Goal: Information Seeking & Learning: Learn about a topic

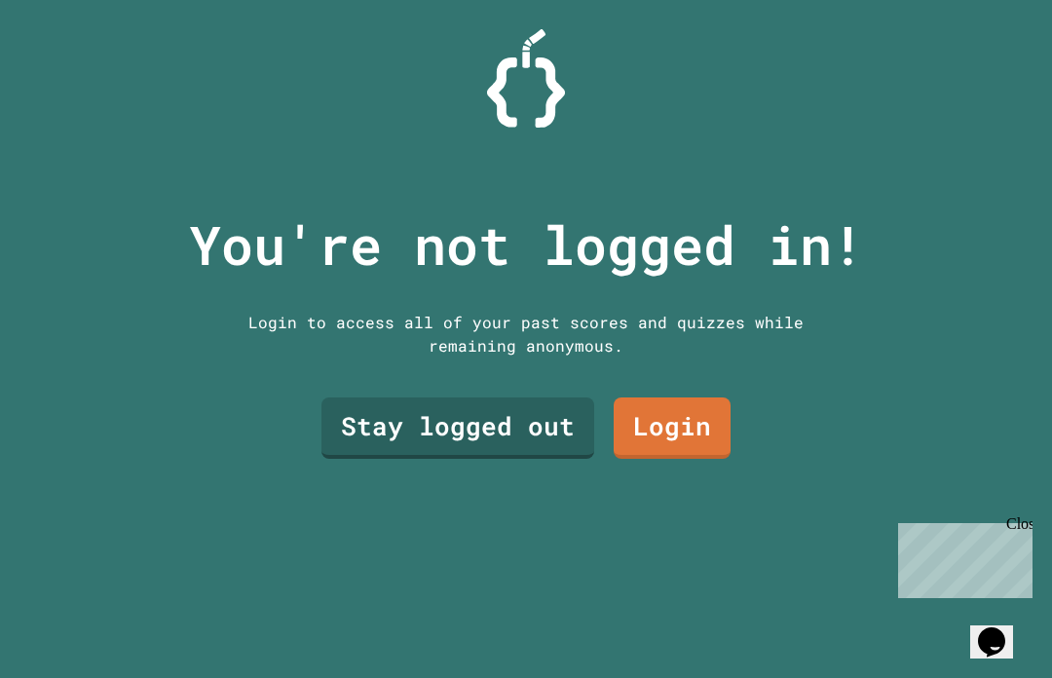
click at [445, 459] on link "Stay logged out" at bounding box center [458, 428] width 273 height 61
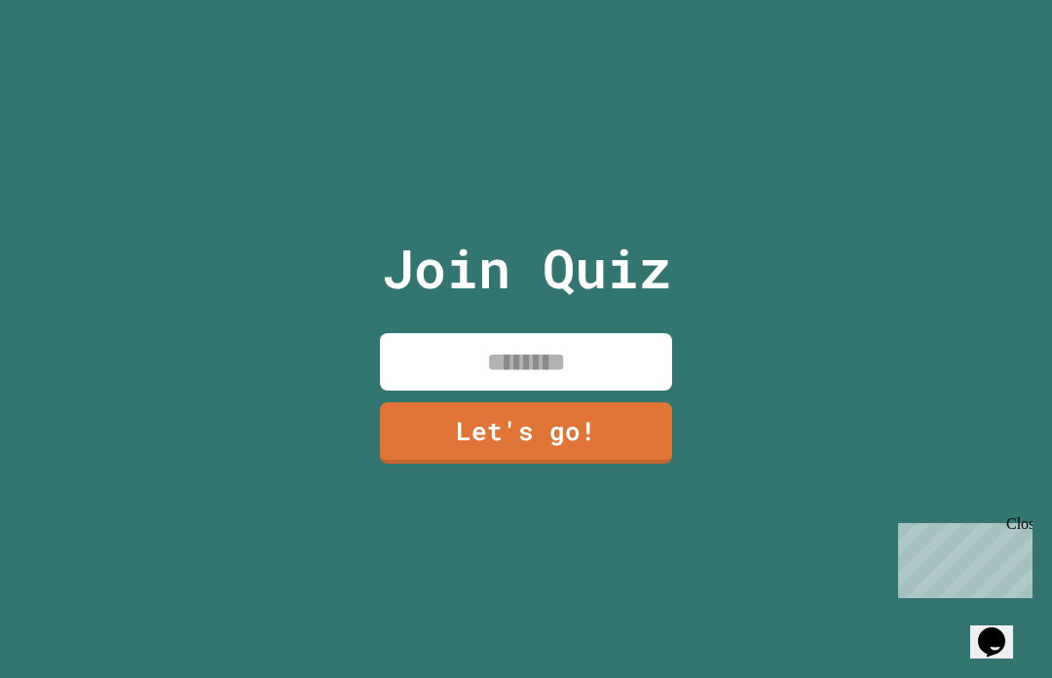
click at [652, 391] on input at bounding box center [526, 361] width 292 height 57
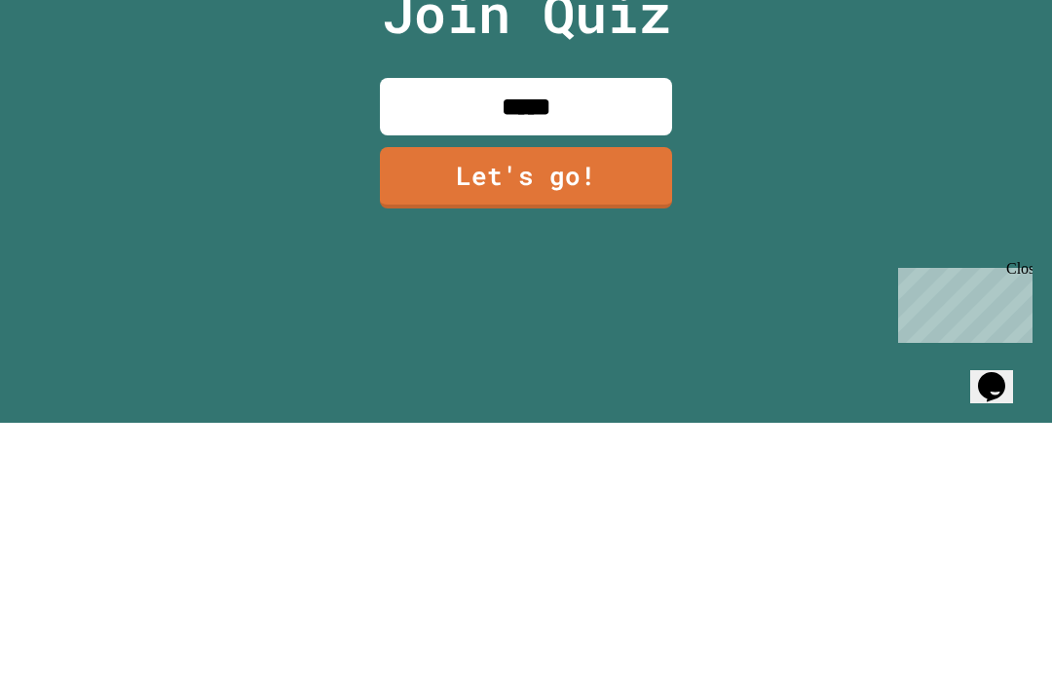
type input "******"
click at [428, 402] on link "Let's go!" at bounding box center [526, 432] width 292 height 61
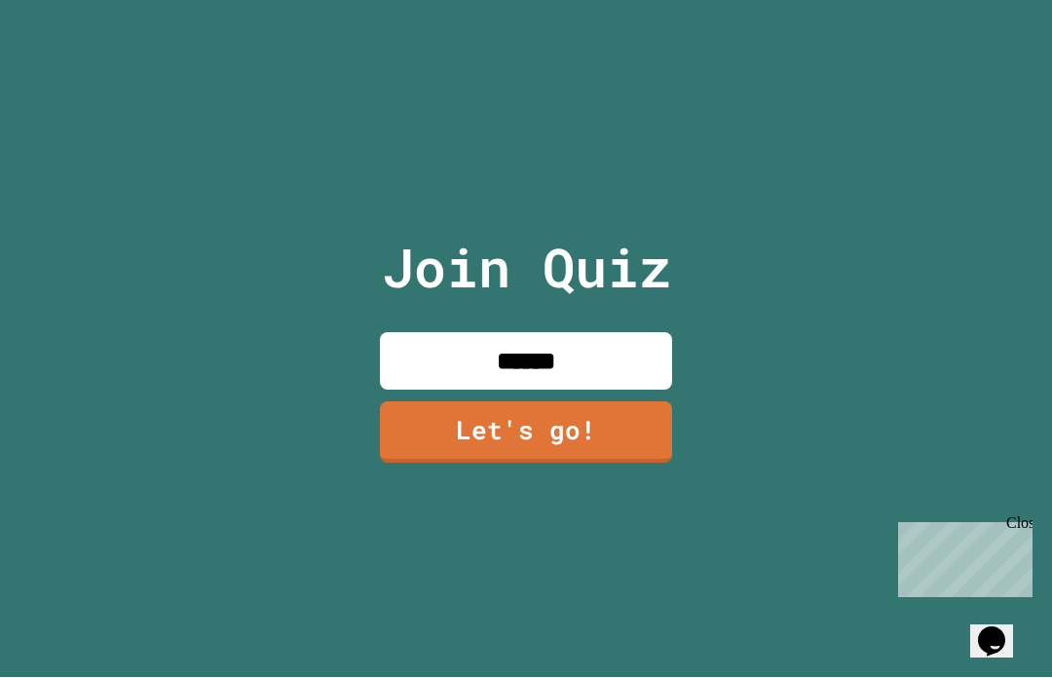
click at [1021, 525] on div "Close" at bounding box center [1019, 527] width 24 height 24
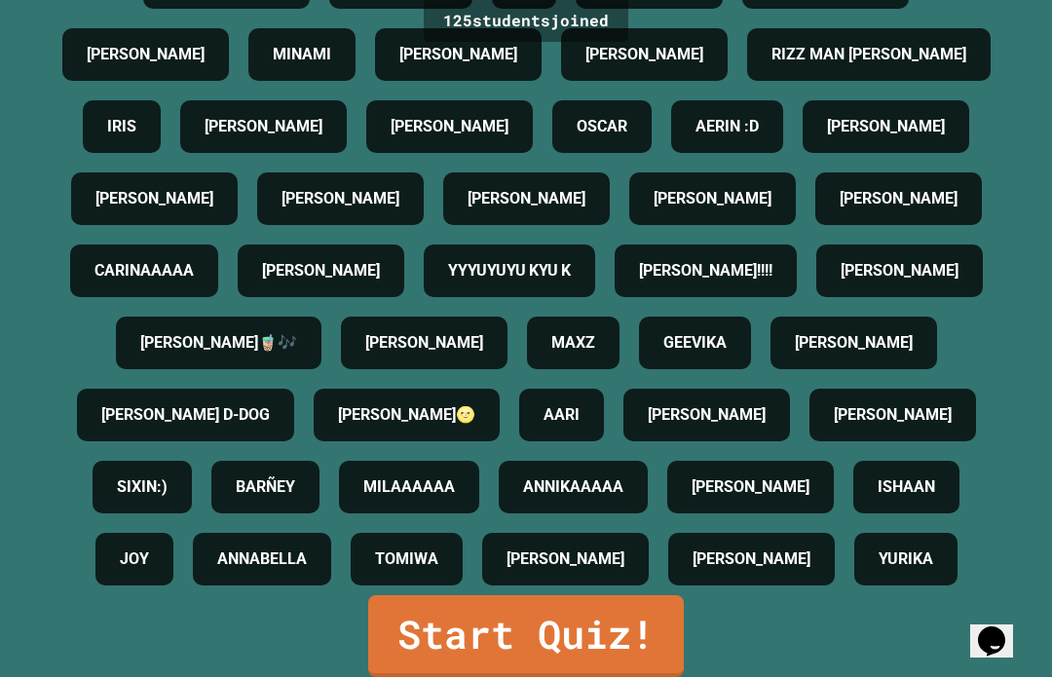
click at [643, 637] on link "Start Quiz!" at bounding box center [526, 637] width 316 height 82
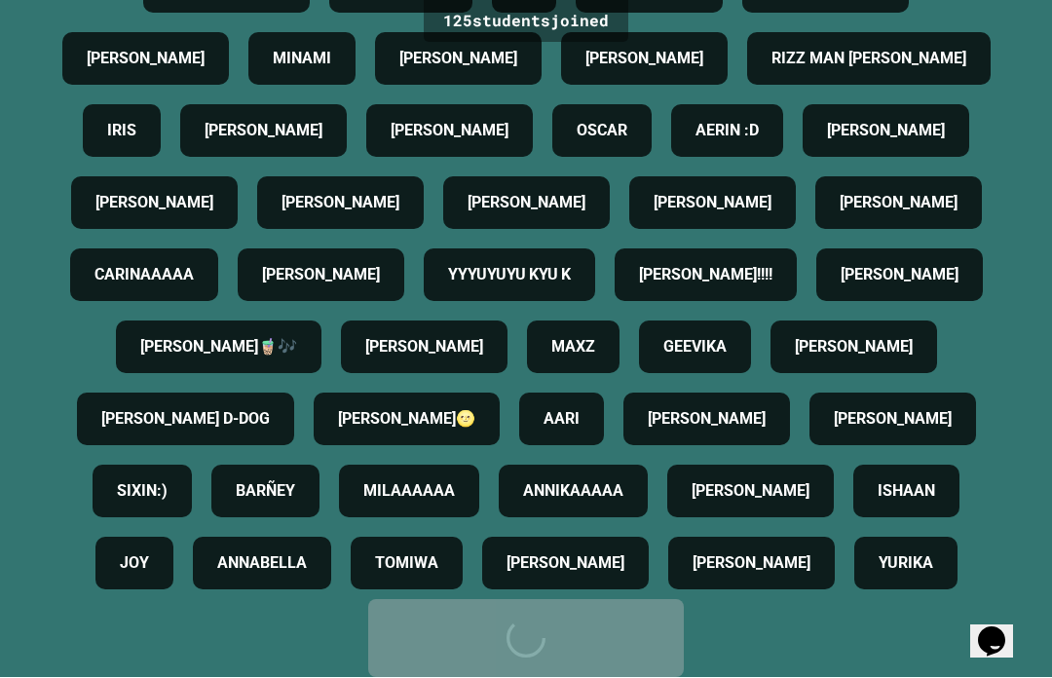
scroll to position [1943, 0]
click at [643, 636] on div "Start Quiz!" at bounding box center [526, 639] width 257 height 58
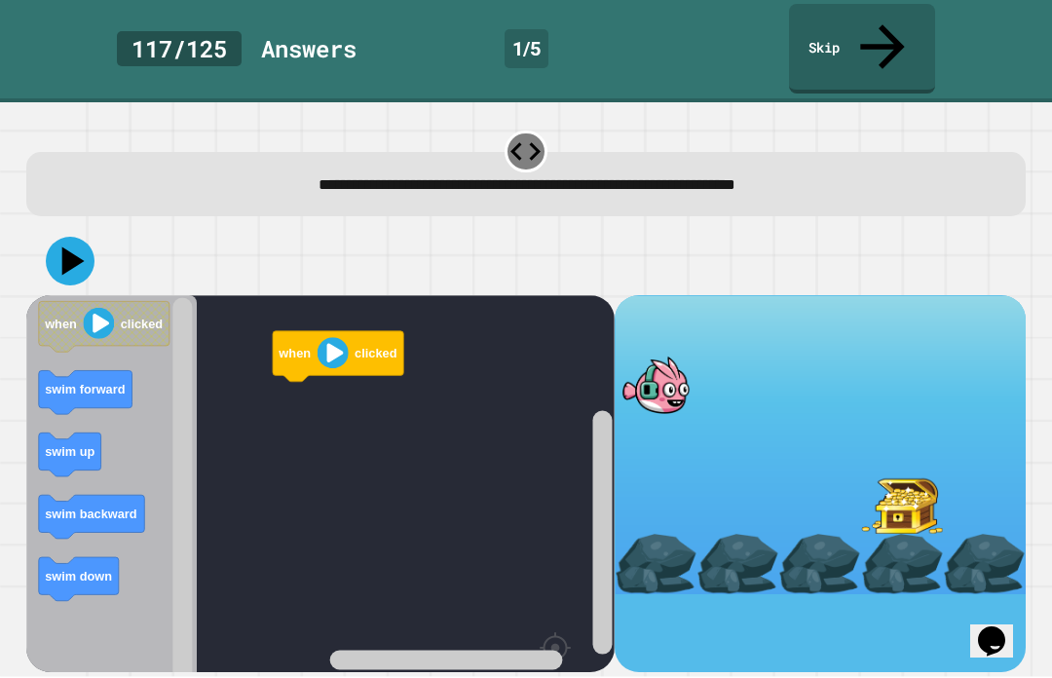
scroll to position [67, 0]
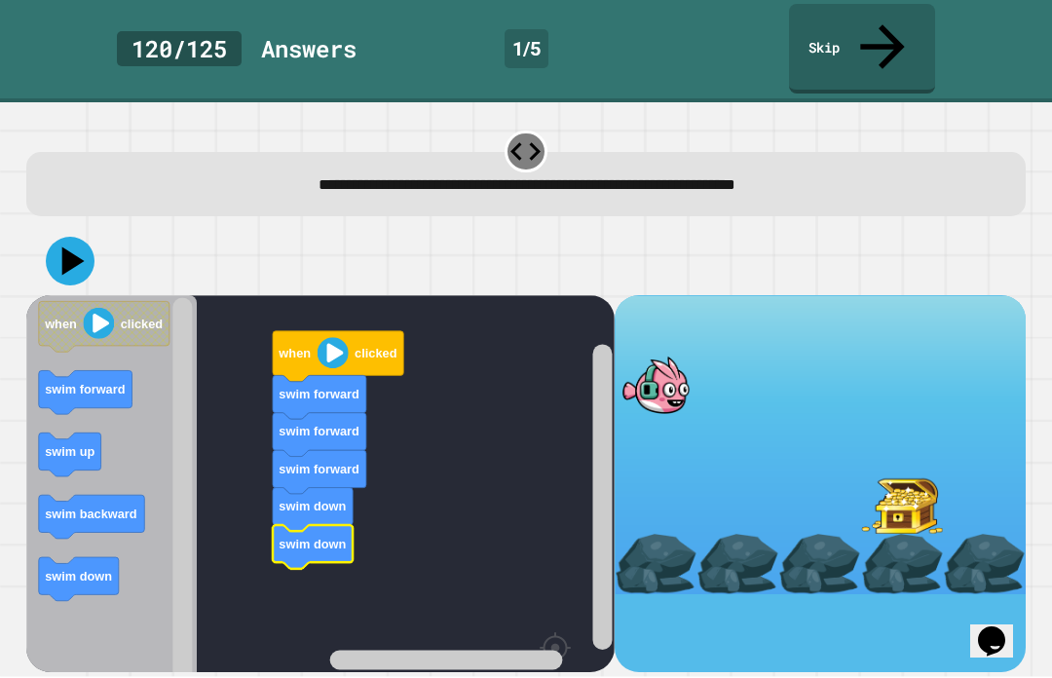
click at [794, 535] on div at bounding box center [820, 564] width 82 height 59
click at [331, 332] on icon "Blockly Workspace" at bounding box center [338, 357] width 131 height 51
click at [330, 332] on icon "Blockly Workspace" at bounding box center [338, 357] width 131 height 51
click at [322, 338] on image "Blockly Workspace" at bounding box center [333, 353] width 31 height 31
click at [92, 238] on button at bounding box center [70, 262] width 49 height 49
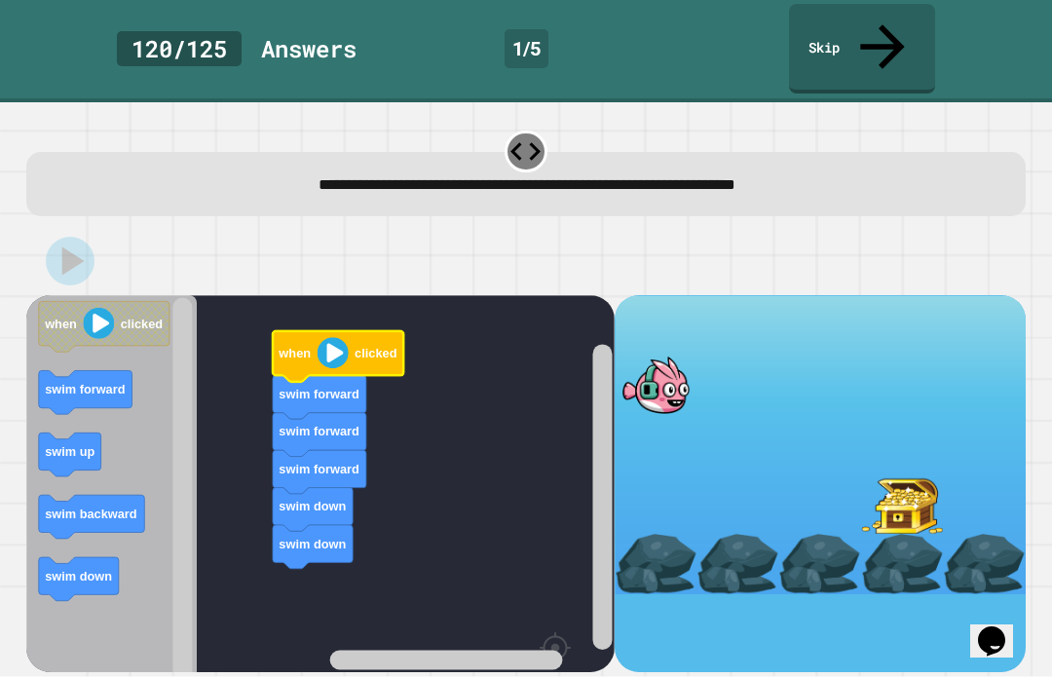
click at [319, 338] on image "Blockly Workspace" at bounding box center [333, 353] width 31 height 31
click at [669, 356] on div at bounding box center [656, 385] width 82 height 59
click at [679, 356] on div at bounding box center [656, 385] width 82 height 59
click at [327, 338] on image "Blockly Workspace" at bounding box center [333, 353] width 31 height 31
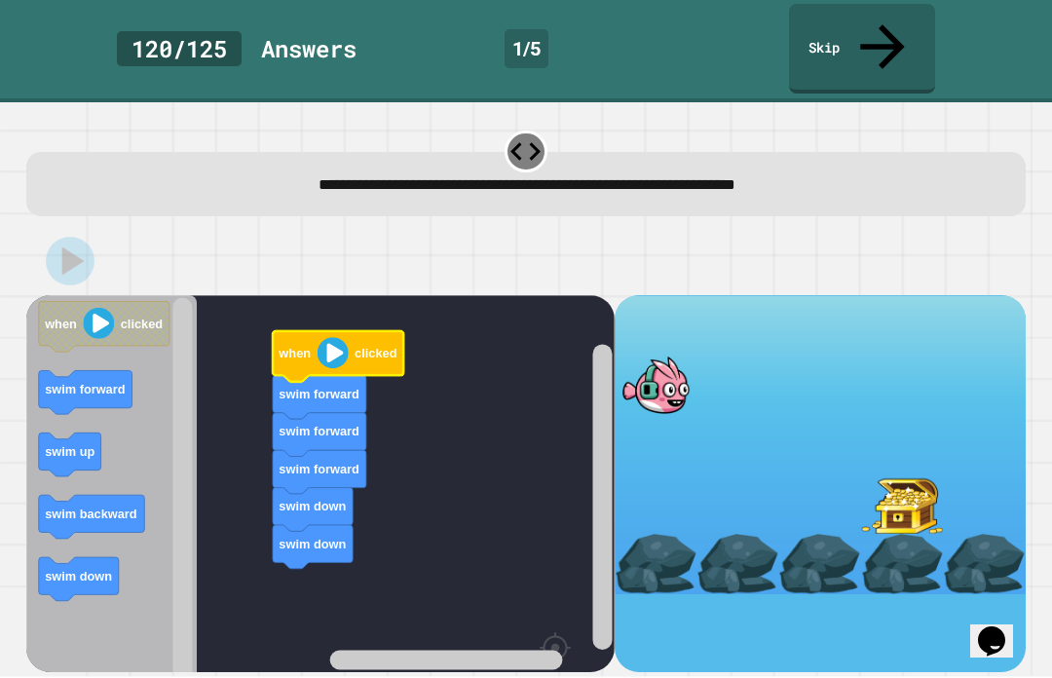
click at [333, 332] on icon "Blockly Workspace" at bounding box center [338, 357] width 131 height 51
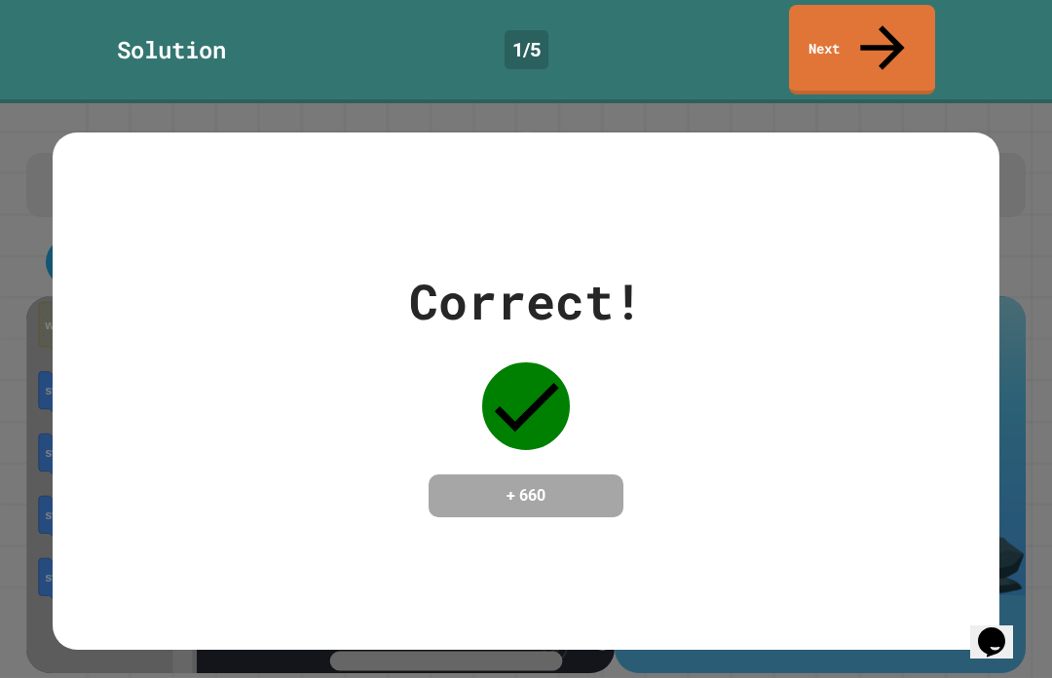
scroll to position [0, 0]
click at [892, 21] on icon at bounding box center [883, 48] width 66 height 66
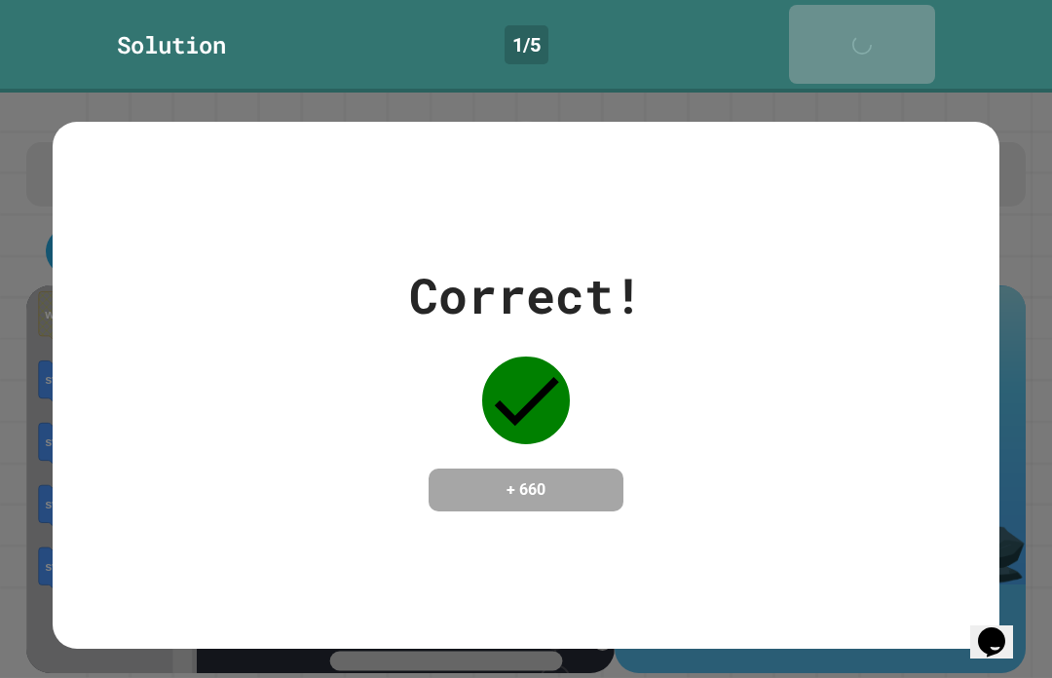
click at [887, 35] on icon at bounding box center [867, 54] width 39 height 39
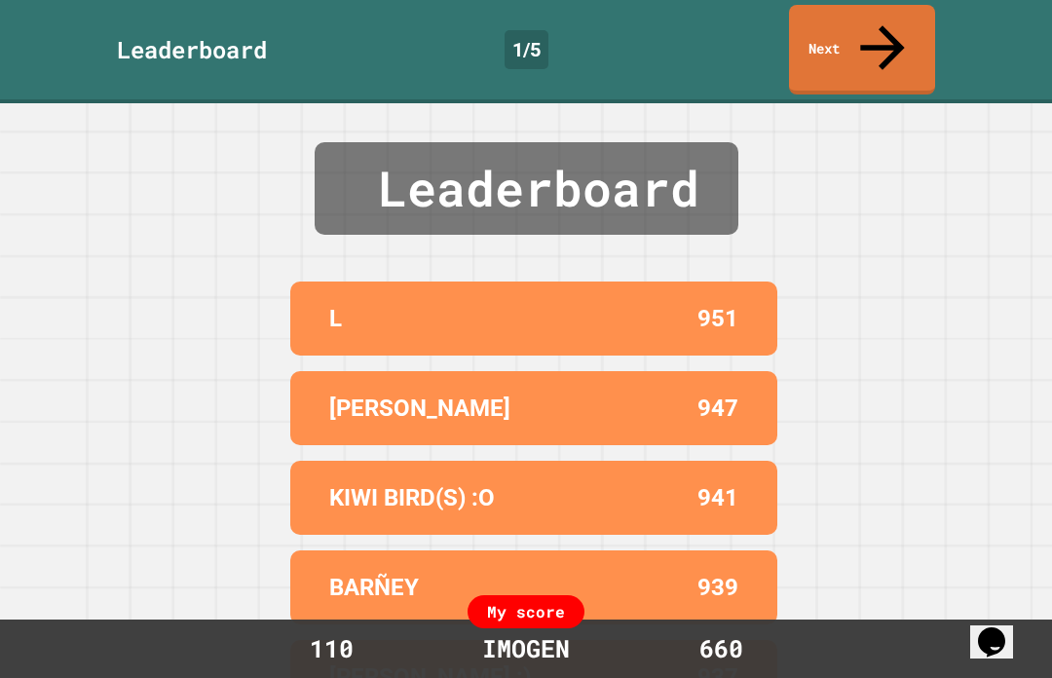
click at [890, 9] on link "Next" at bounding box center [862, 50] width 146 height 90
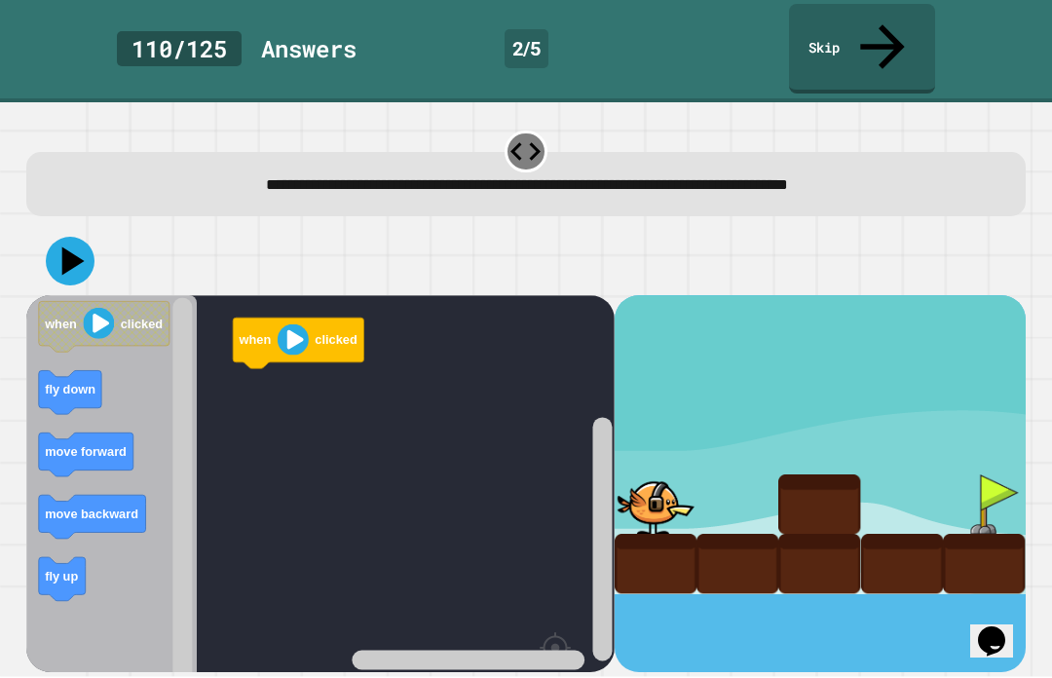
scroll to position [67, 0]
click at [96, 371] on icon "Blockly Workspace" at bounding box center [70, 393] width 62 height 44
click at [74, 496] on rect "Blockly Workspace" at bounding box center [92, 518] width 107 height 44
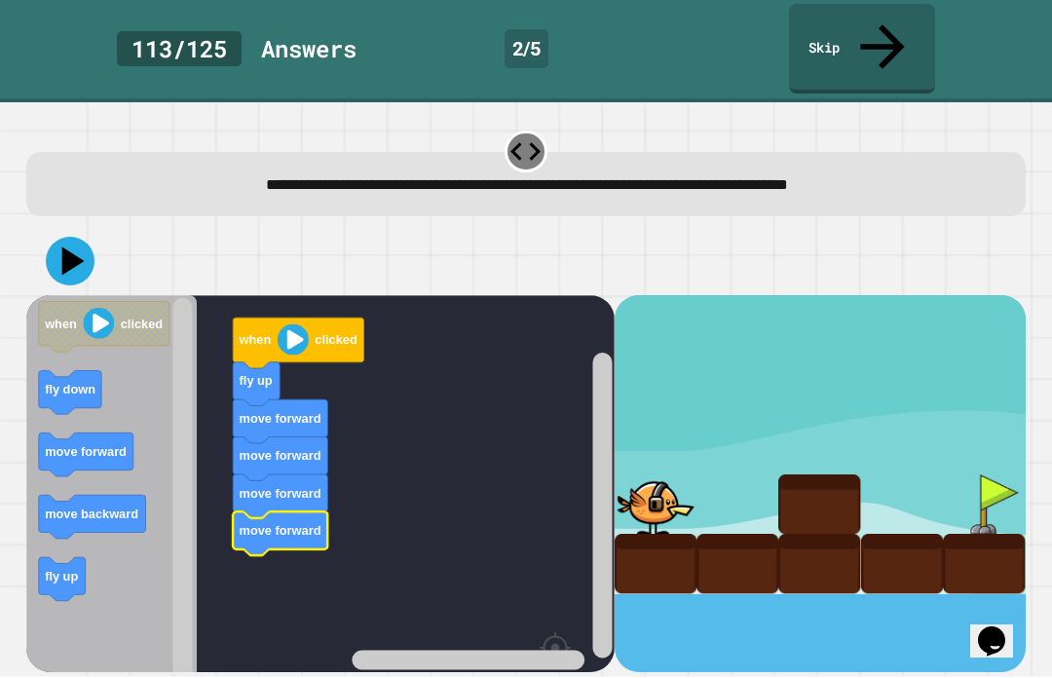
click at [50, 558] on icon "Blockly Workspace" at bounding box center [62, 580] width 47 height 44
click at [67, 238] on button at bounding box center [70, 262] width 49 height 49
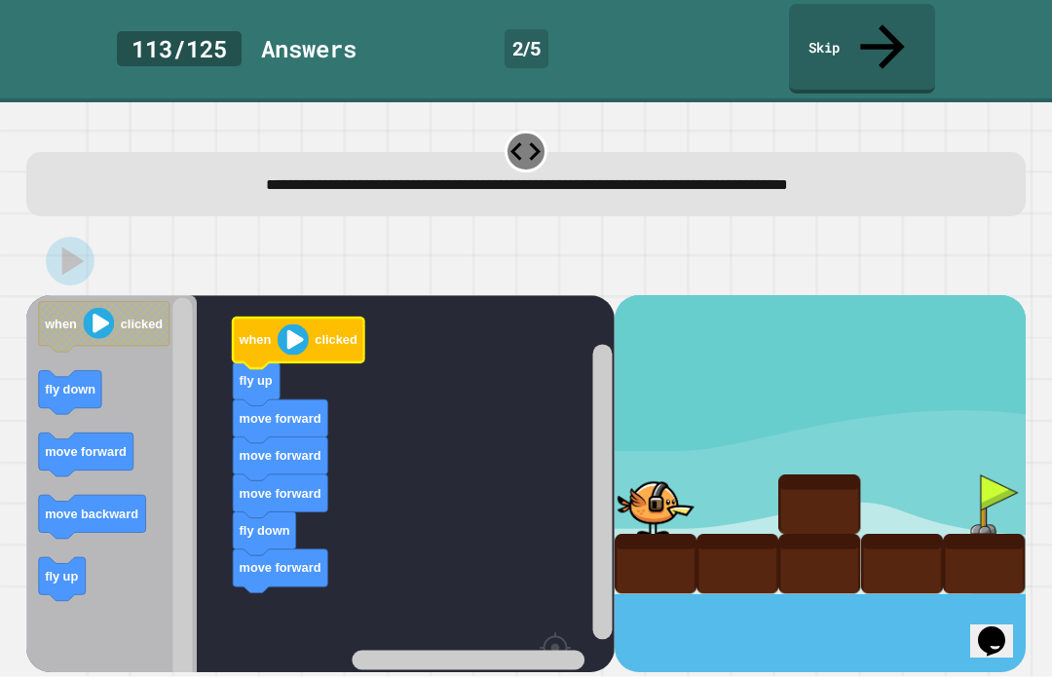
click at [295, 319] on icon "Blockly Workspace" at bounding box center [298, 344] width 131 height 51
click at [675, 476] on div at bounding box center [656, 505] width 82 height 59
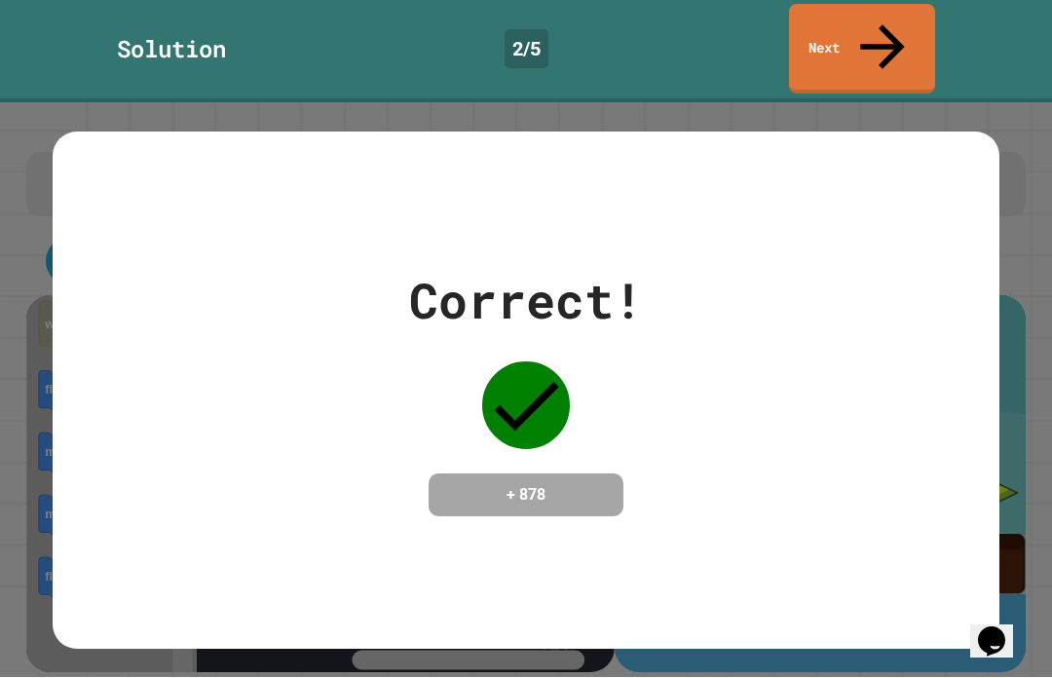
click at [180, 348] on div "Correct! + 878" at bounding box center [526, 391] width 947 height 252
click at [795, 386] on div "Correct! + 878" at bounding box center [526, 391] width 947 height 252
click at [790, 382] on div "Correct! + 878" at bounding box center [526, 391] width 947 height 252
click at [847, 355] on div "Correct! + 878" at bounding box center [526, 391] width 947 height 252
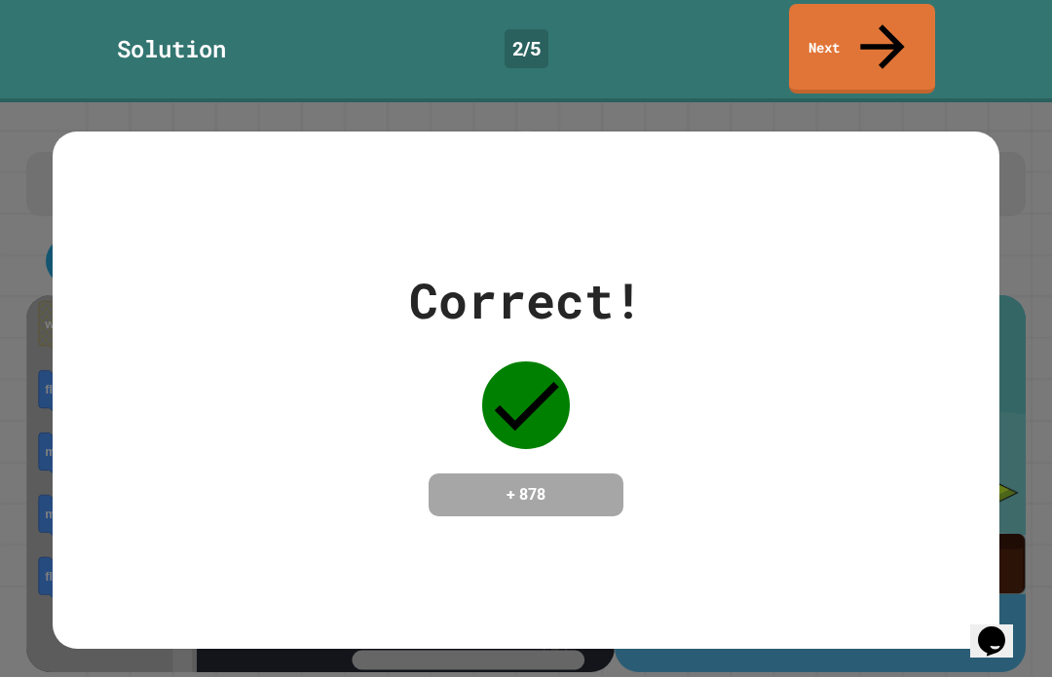
click at [719, 440] on div "Correct! + 878" at bounding box center [526, 391] width 947 height 252
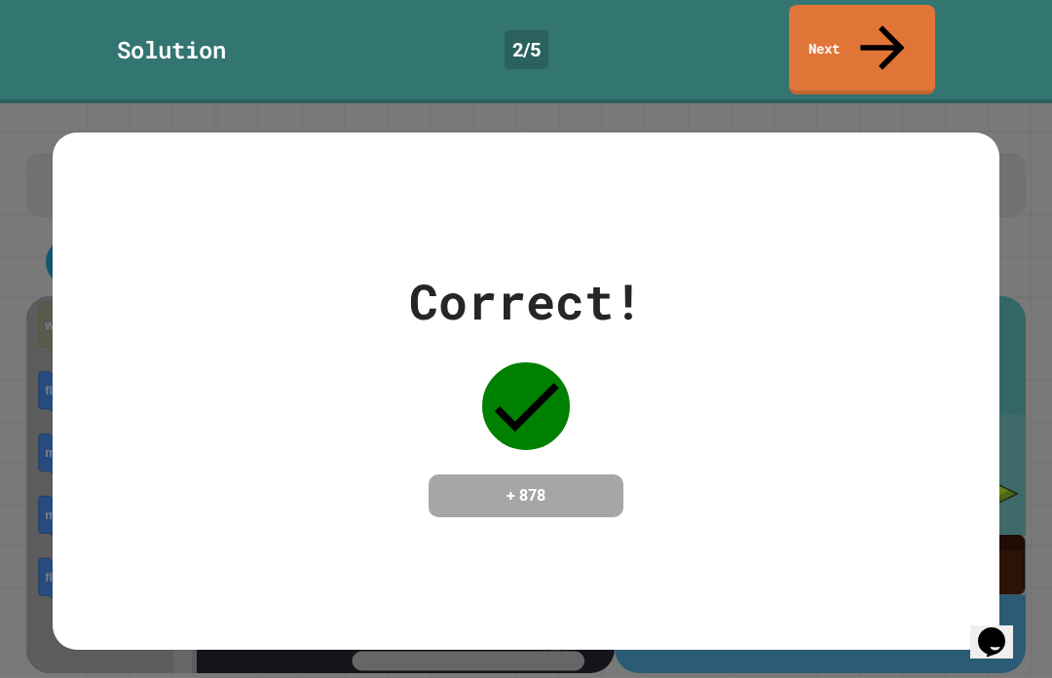
scroll to position [0, 0]
click at [860, 29] on link "Next" at bounding box center [862, 50] width 146 height 90
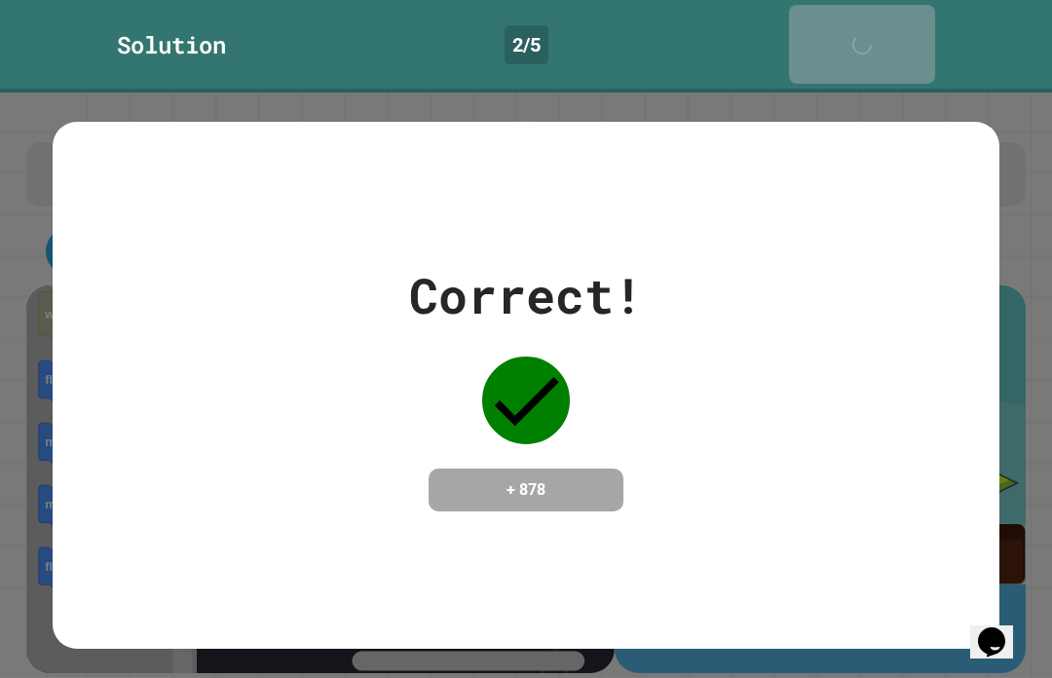
click at [860, 29] on div "Next" at bounding box center [862, 44] width 49 height 59
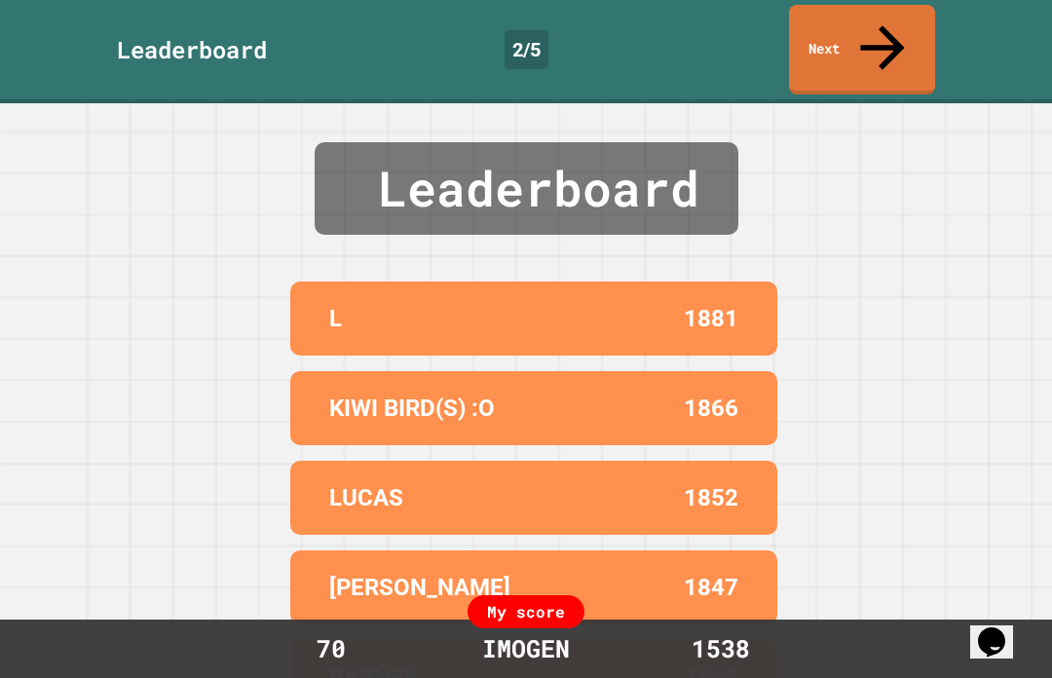
click at [897, 39] on link "Next" at bounding box center [862, 50] width 146 height 90
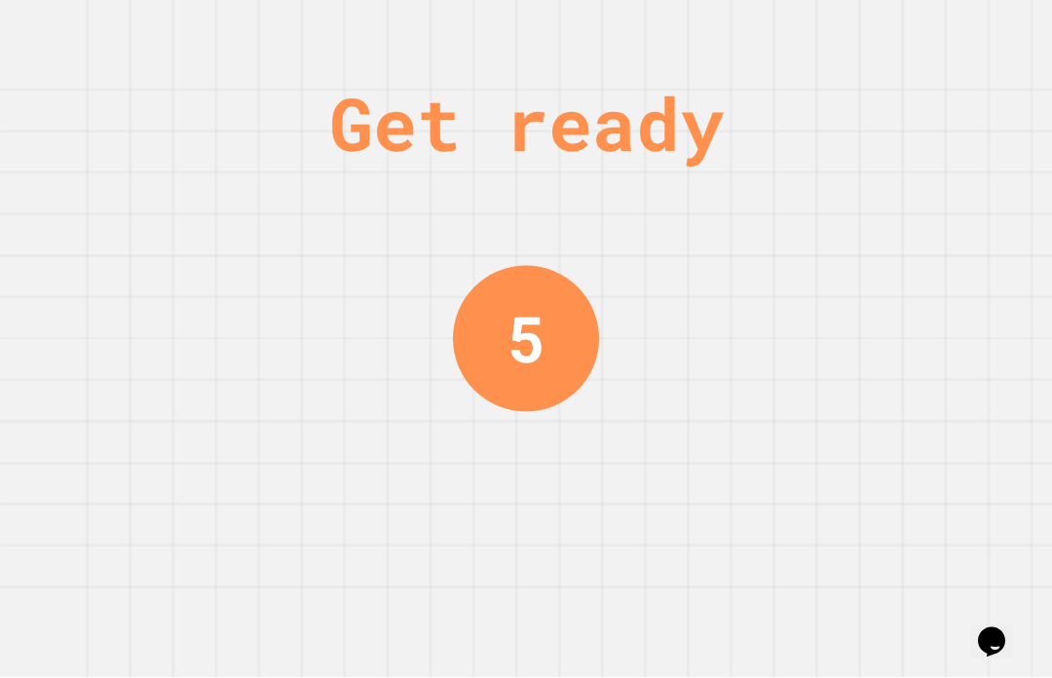
scroll to position [67, 0]
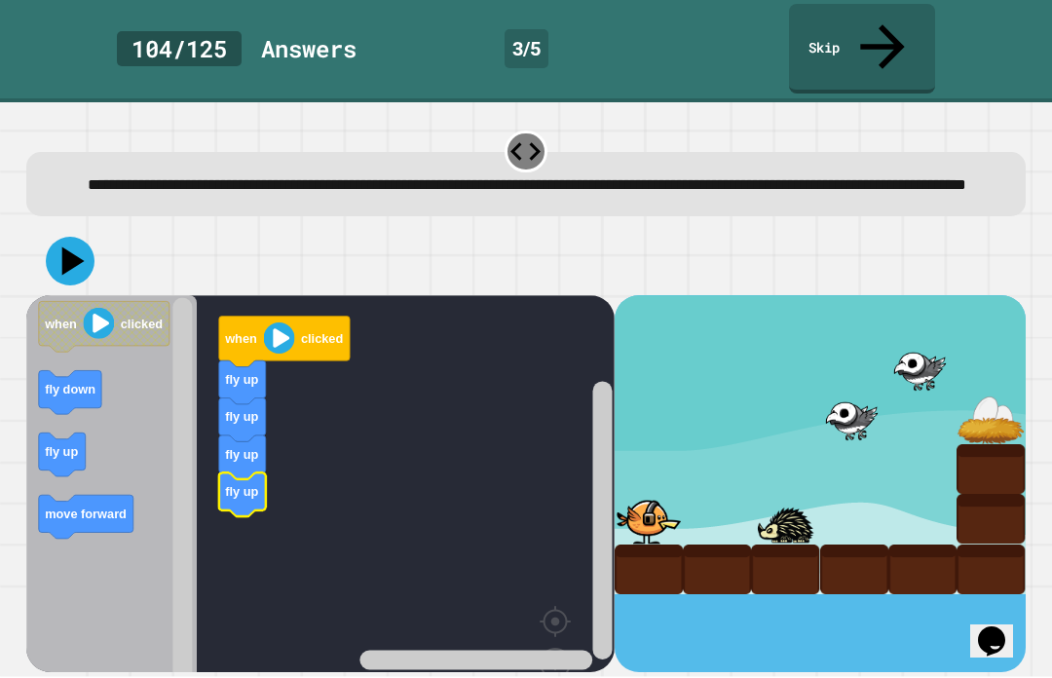
click at [921, 222] on div "when clicked fly up fly up fly up fly up when clicked fly down fly up move forw…" at bounding box center [526, 450] width 1011 height 456
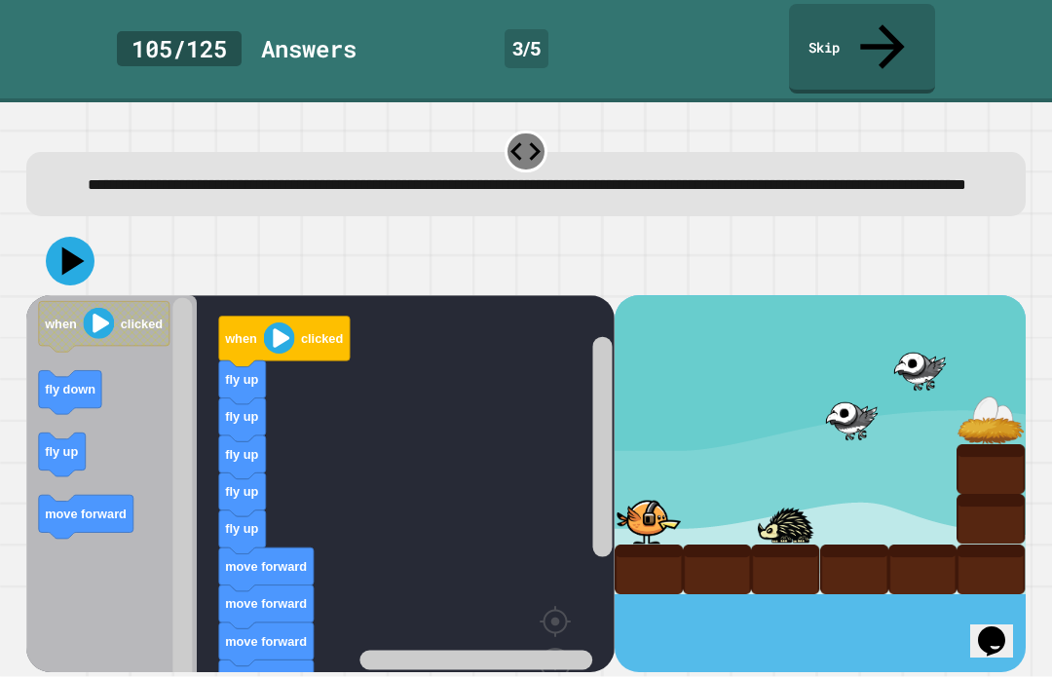
click at [255, 643] on rect "Blockly Workspace" at bounding box center [320, 526] width 589 height 461
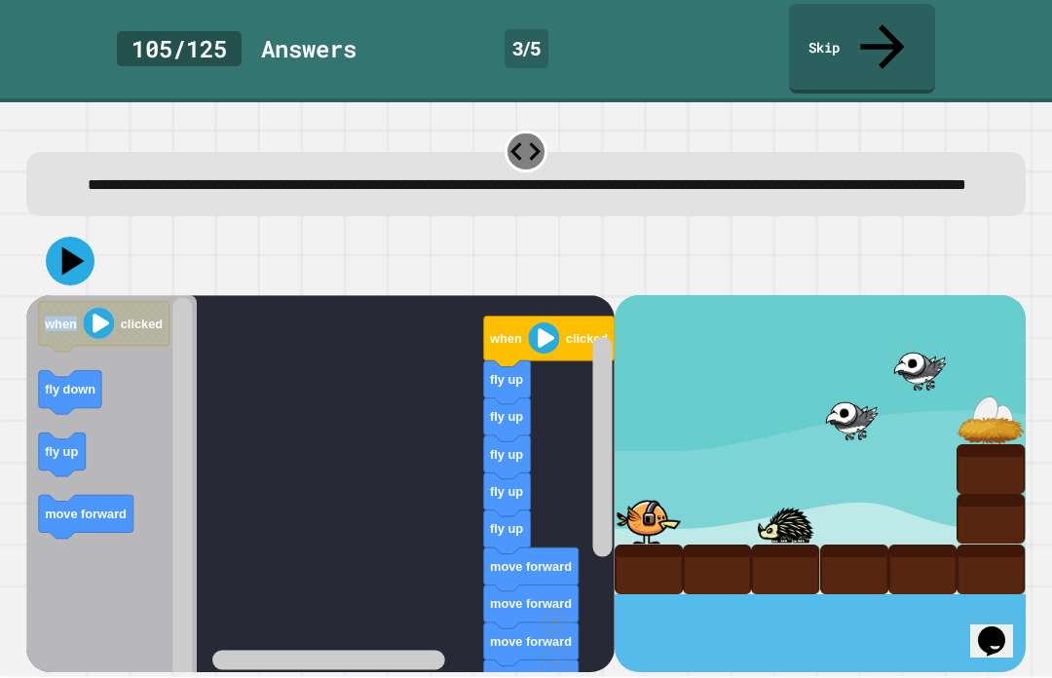
click at [247, 484] on rect "Blockly Workspace" at bounding box center [320, 526] width 589 height 461
click at [79, 238] on icon at bounding box center [70, 262] width 49 height 49
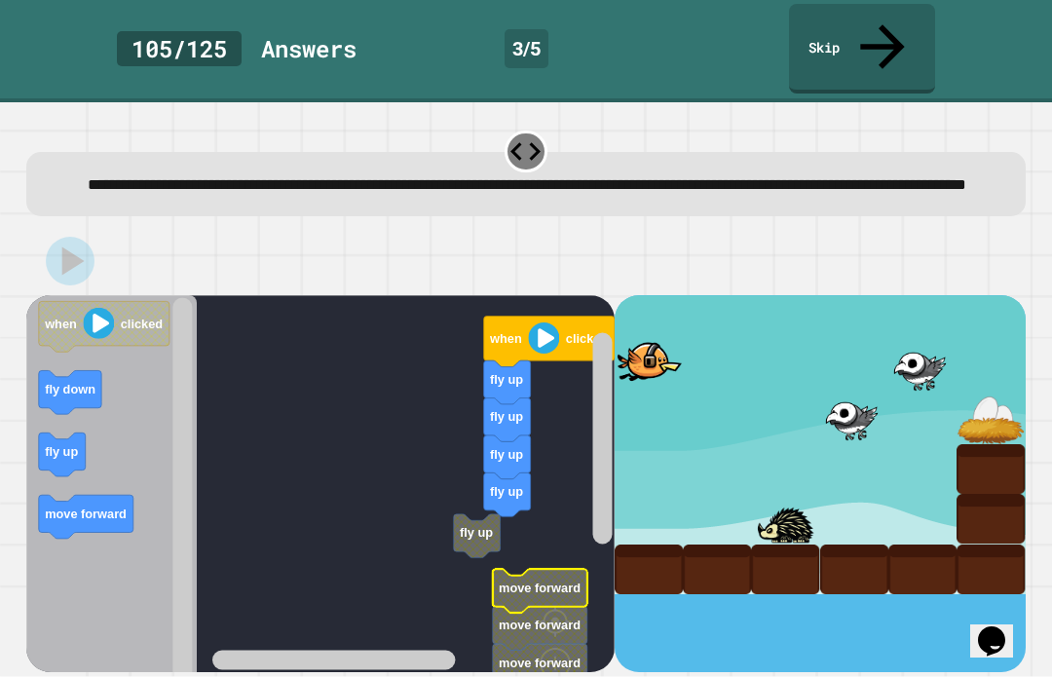
click at [470, 516] on icon "Blockly Workspace" at bounding box center [477, 538] width 47 height 44
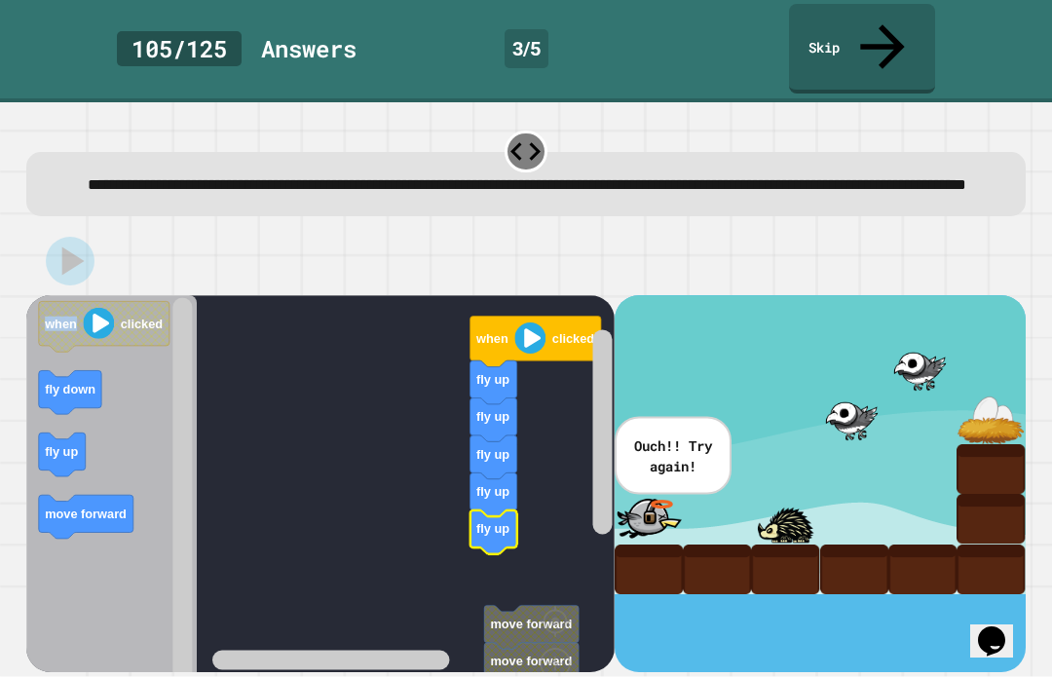
click at [511, 468] on rect "Blockly Workspace" at bounding box center [320, 526] width 589 height 461
